Goal: Task Accomplishment & Management: Use online tool/utility

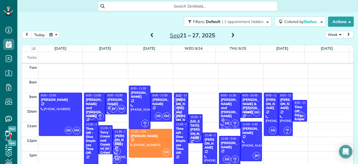
scroll to position [19, 0]
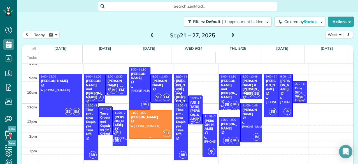
click at [148, 124] on div at bounding box center [150, 124] width 43 height 28
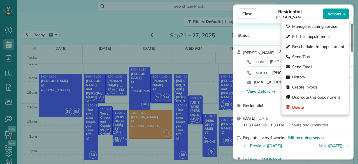
click at [333, 15] on span "Actions" at bounding box center [333, 14] width 13 height 6
click at [127, 28] on div "Close Residential [PERSON_NAME] Actions Status Unconfirmed/Standby [PERSON_NAME…" at bounding box center [179, 82] width 358 height 164
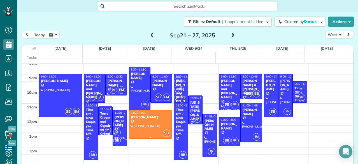
click at [147, 120] on div at bounding box center [150, 124] width 43 height 28
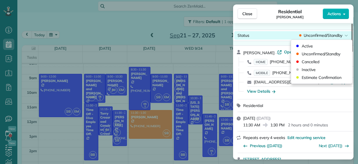
click at [314, 35] on span "Unconfirmed/Standby" at bounding box center [323, 35] width 39 height 6
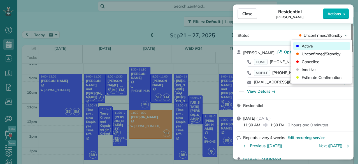
click at [313, 46] on span "Active" at bounding box center [307, 46] width 11 height 6
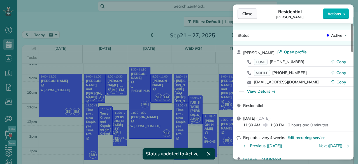
click at [254, 18] on button "Close" at bounding box center [248, 13] width 20 height 11
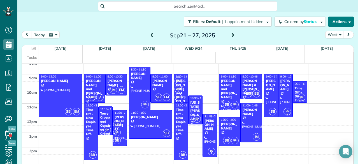
click at [328, 22] on button "Actions" at bounding box center [341, 22] width 26 height 10
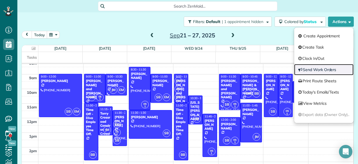
click at [315, 70] on link "Send Work Orders" at bounding box center [323, 69] width 59 height 11
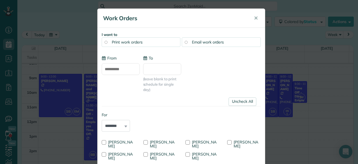
type input "**********"
click at [199, 43] on span "Email work orders" at bounding box center [208, 42] width 32 height 5
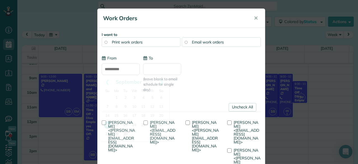
click at [107, 70] on input "**********" at bounding box center [121, 69] width 38 height 12
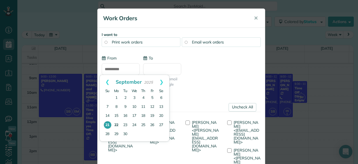
click at [117, 125] on link "22" at bounding box center [116, 124] width 9 height 9
type input "**********"
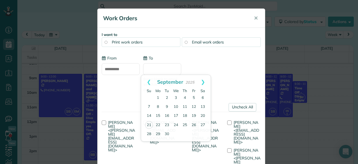
click at [159, 70] on input "To" at bounding box center [162, 69] width 38 height 12
click at [203, 125] on link "27" at bounding box center [202, 124] width 9 height 9
type input "**********"
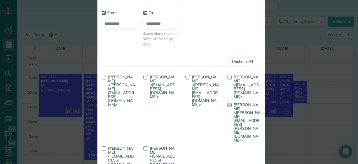
scroll to position [49, 0]
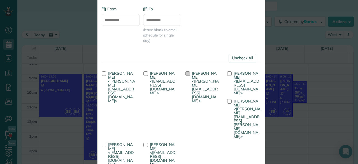
click at [199, 78] on span "[PERSON_NAME] <[PERSON_NAME][EMAIL_ADDRESS][DOMAIN_NAME]>" at bounding box center [205, 87] width 27 height 32
click at [241, 73] on span "[PERSON_NAME] <[EMAIL_ADDRESS][DOMAIN_NAME]>" at bounding box center [246, 83] width 25 height 25
click at [235, 101] on span "[PERSON_NAME] <[PERSON_NAME][EMAIL_ADDRESS][PERSON_NAME][DOMAIN_NAME]>" at bounding box center [247, 118] width 27 height 40
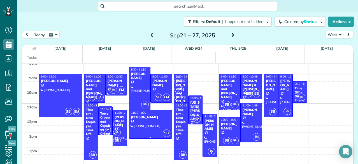
click at [152, 125] on div at bounding box center [150, 124] width 43 height 28
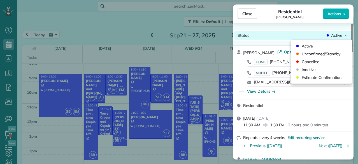
click at [325, 0] on div "Close Residential [PERSON_NAME] Actions Status Active [PERSON_NAME] · Open prof…" at bounding box center [179, 0] width 358 height 0
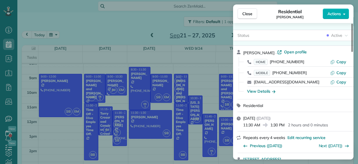
click at [325, 52] on div "[PERSON_NAME] · Open profile" at bounding box center [296, 52] width 107 height 6
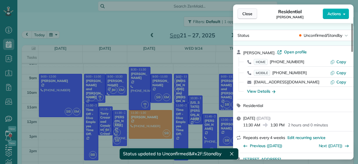
click at [246, 16] on span "Close" at bounding box center [247, 14] width 10 height 6
